Goal: Find specific page/section: Find specific page/section

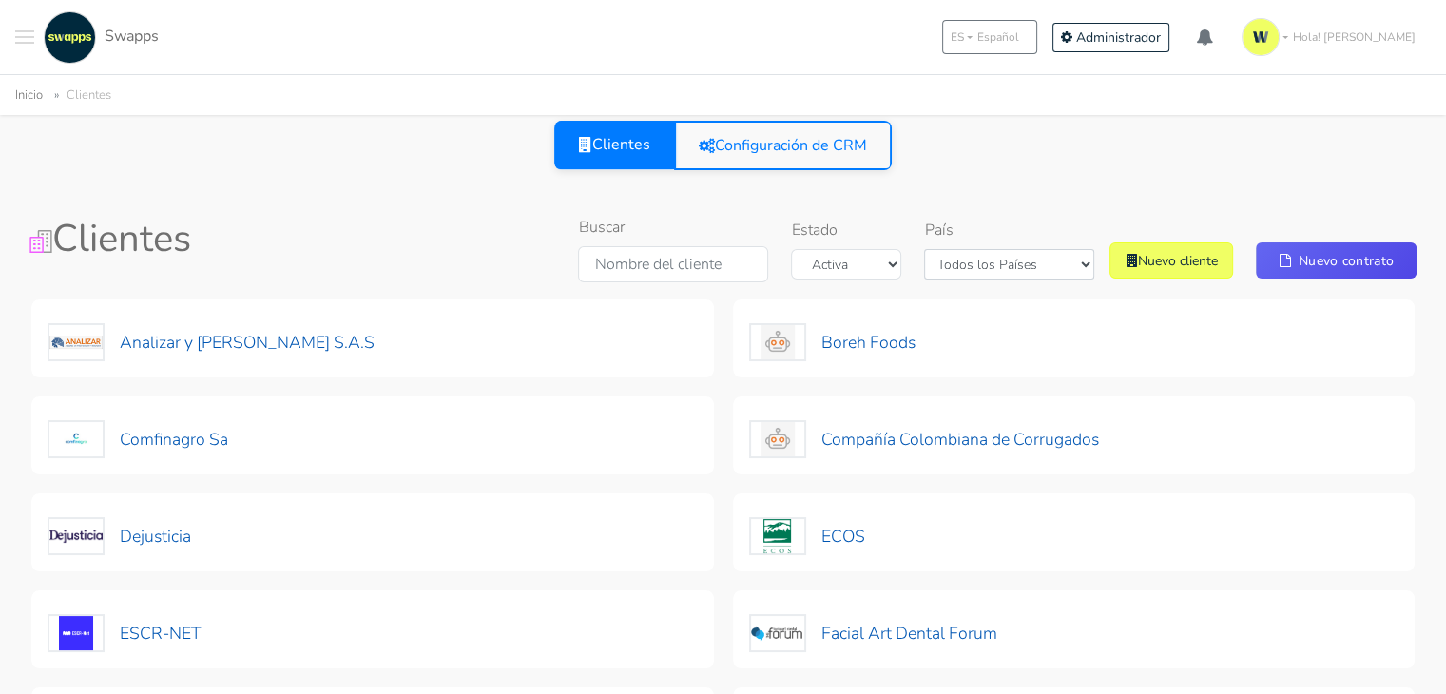
click at [19, 34] on button at bounding box center [24, 37] width 19 height 52
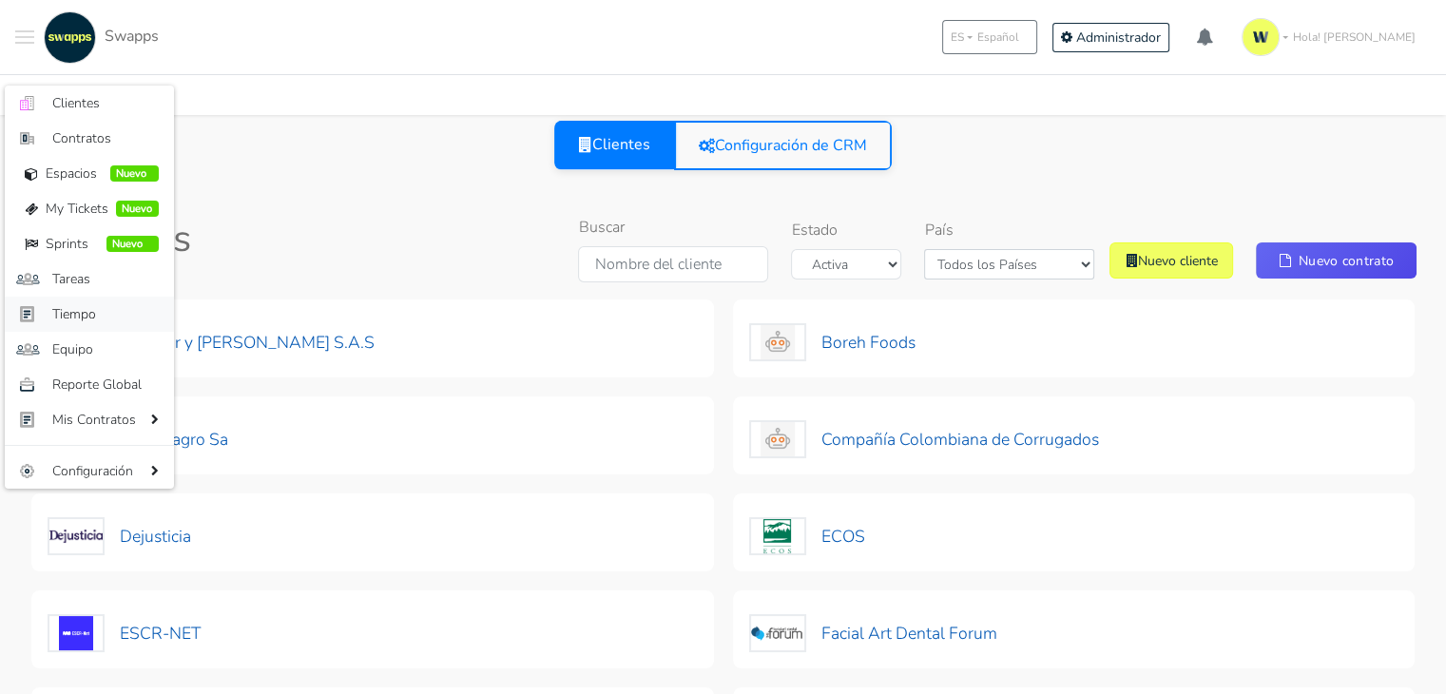
click at [94, 310] on span "Tiempo" at bounding box center [105, 314] width 106 height 20
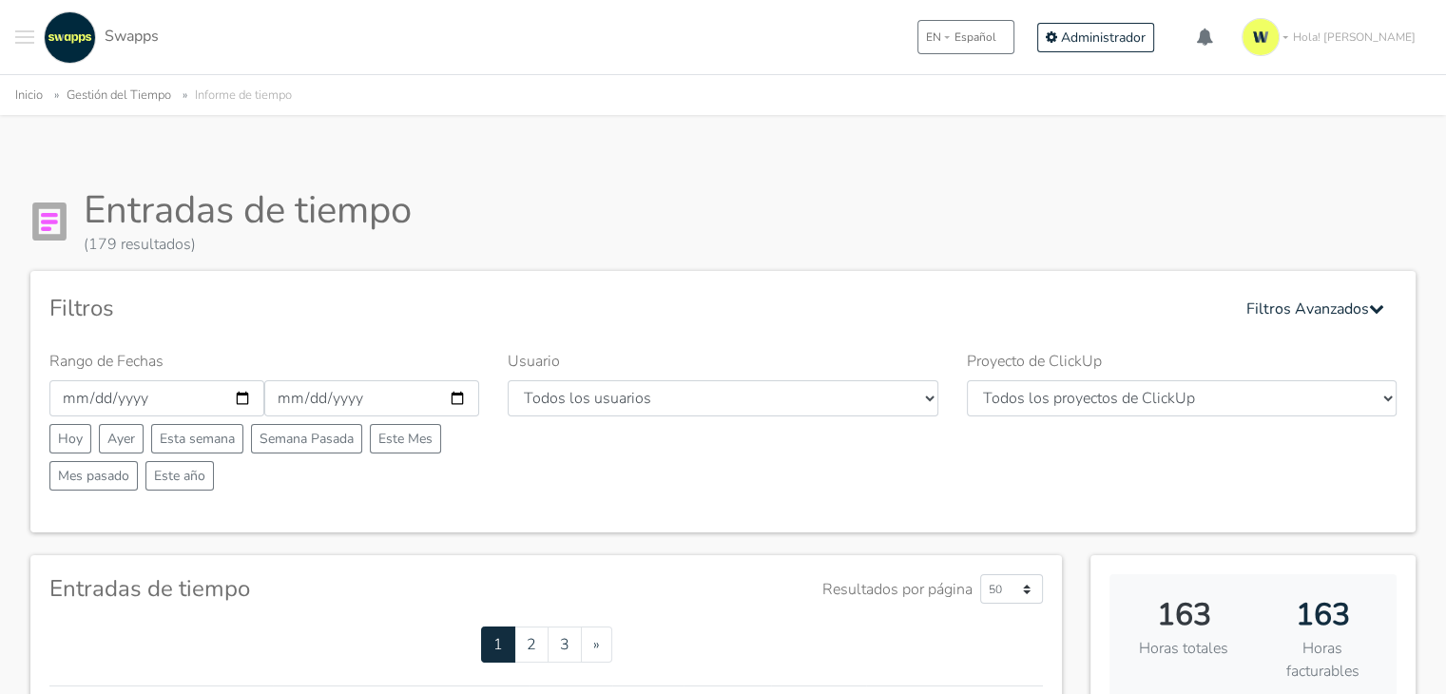
click at [30, 36] on span "Toggle navigation menu" at bounding box center [24, 37] width 19 height 2
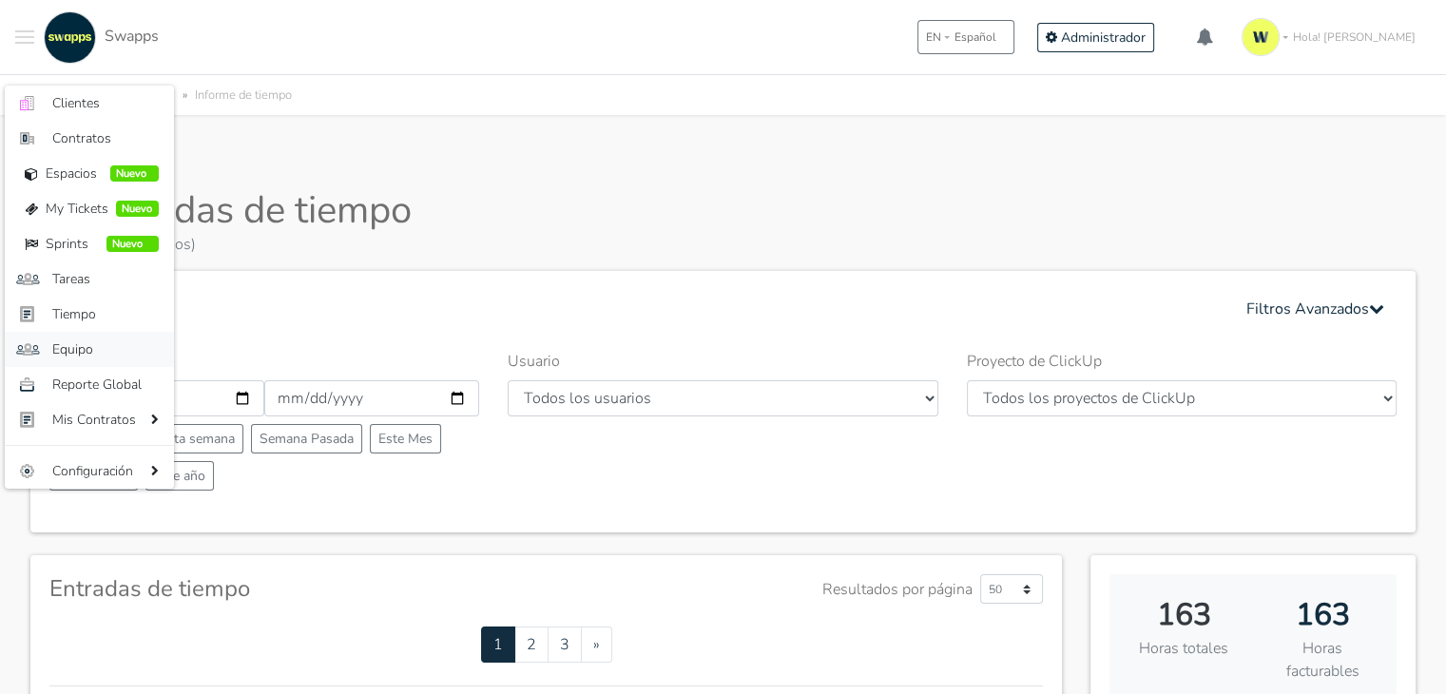
click at [97, 344] on span "Equipo" at bounding box center [105, 349] width 106 height 20
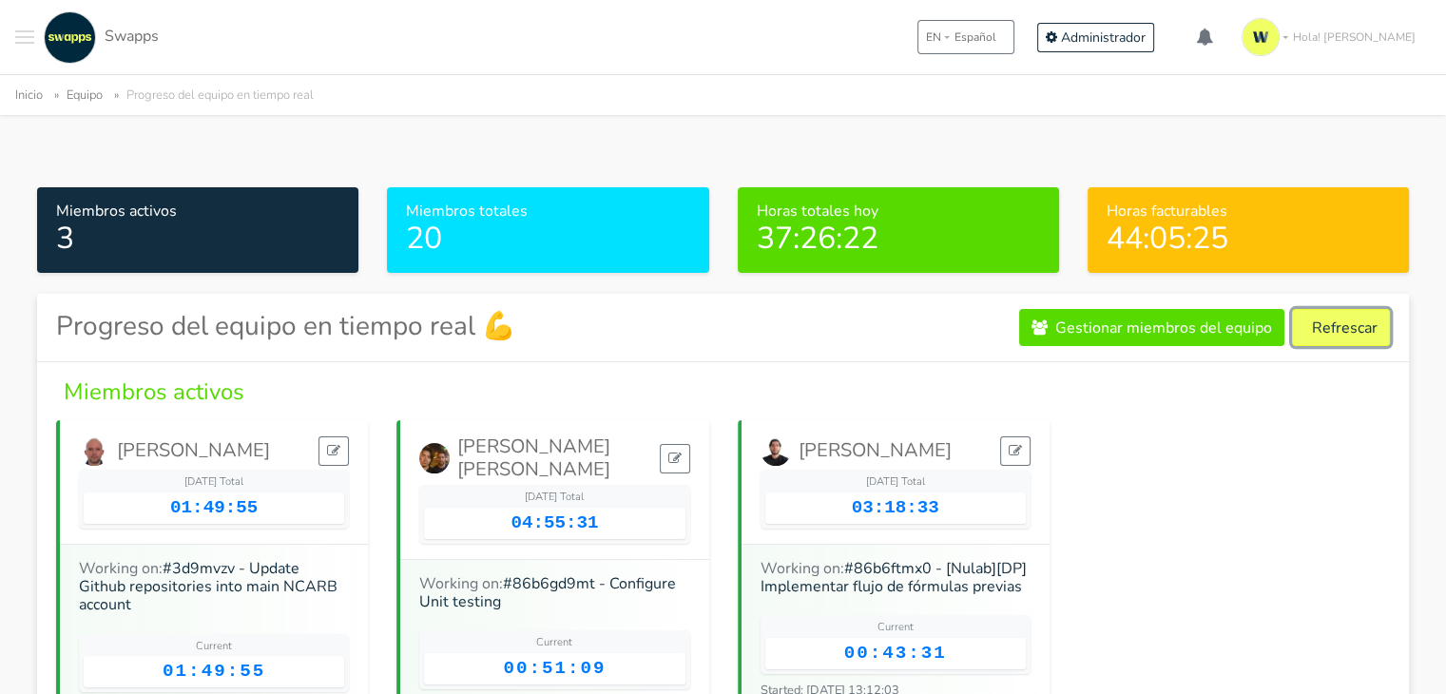
click at [1335, 324] on button "Refrescar" at bounding box center [1341, 327] width 98 height 37
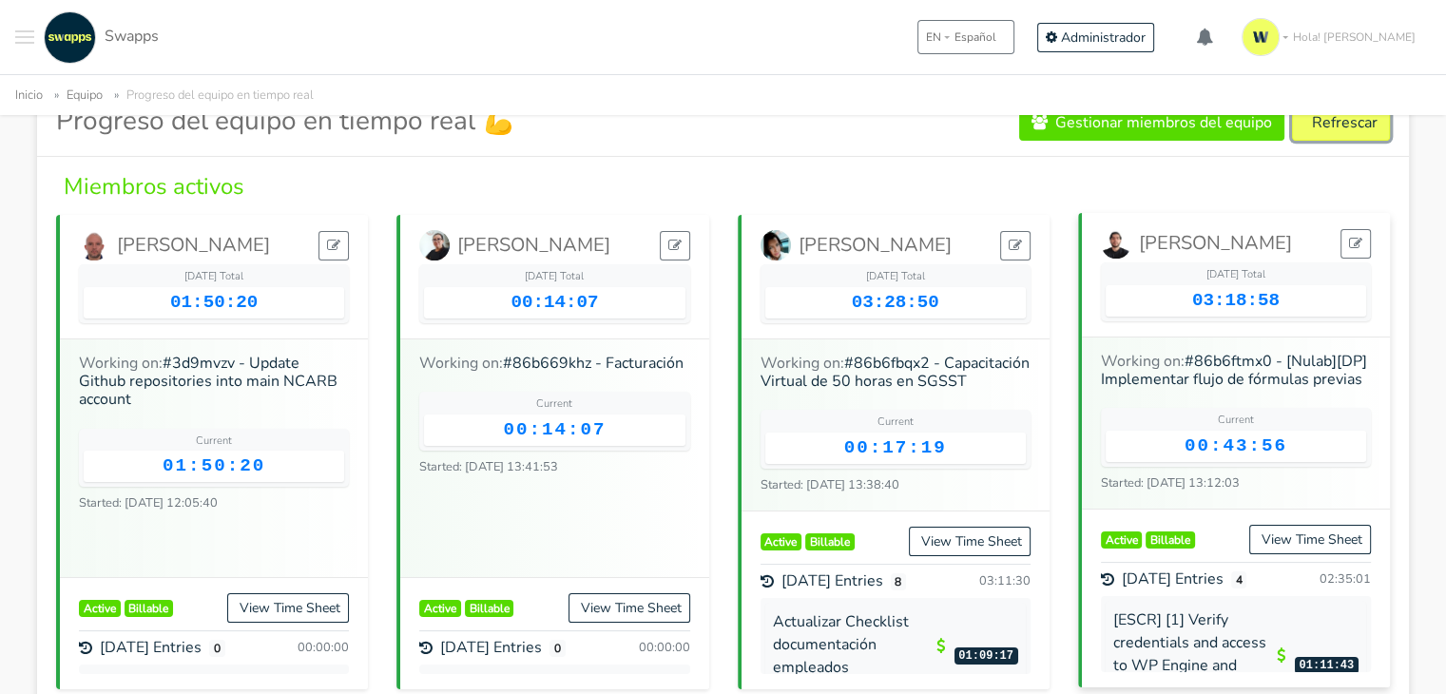
scroll to position [110, 0]
